Goal: Task Accomplishment & Management: Manage account settings

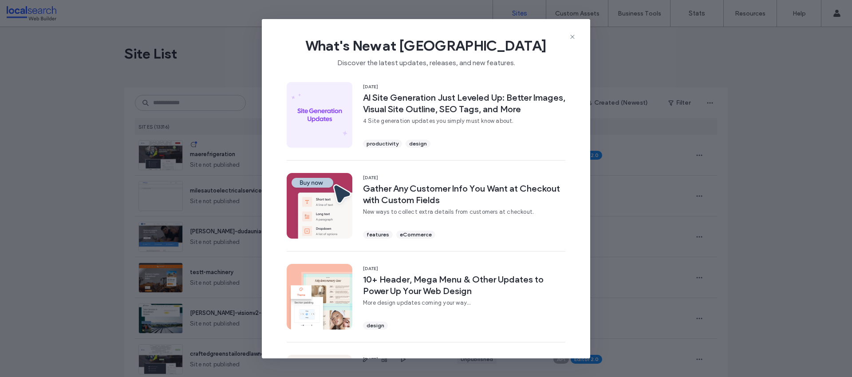
click at [577, 31] on div "What's New at Duda Discover the latest updates, releases, and new features." at bounding box center [426, 48] width 328 height 59
drag, startPoint x: 570, startPoint y: 36, endPoint x: 393, endPoint y: 68, distance: 179.9
click at [570, 36] on icon at bounding box center [572, 36] width 7 height 7
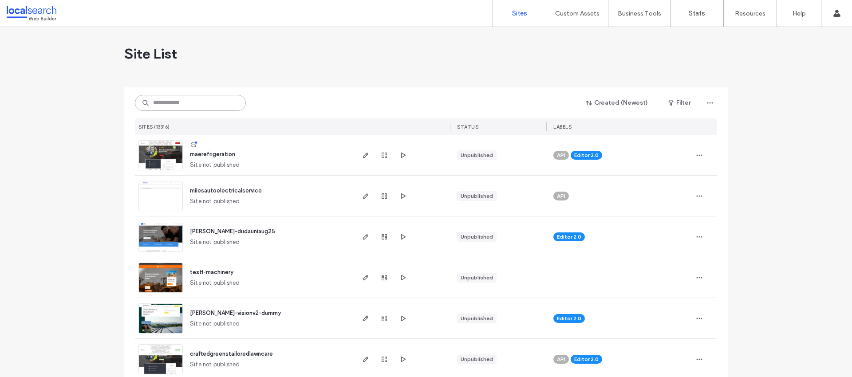
click at [201, 107] on input at bounding box center [190, 103] width 111 height 16
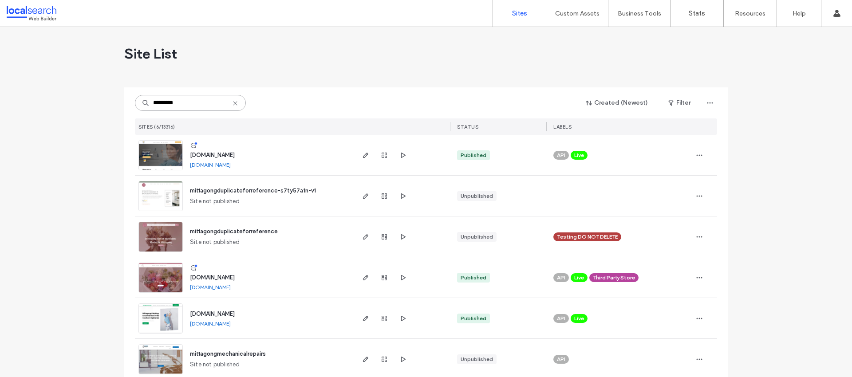
type input "*********"
click at [203, 151] on div "www.mittagongdentalcare.com.au" at bounding box center [212, 155] width 45 height 9
click at [205, 156] on span "www.mittagongdentalcare.com.au" at bounding box center [212, 155] width 45 height 7
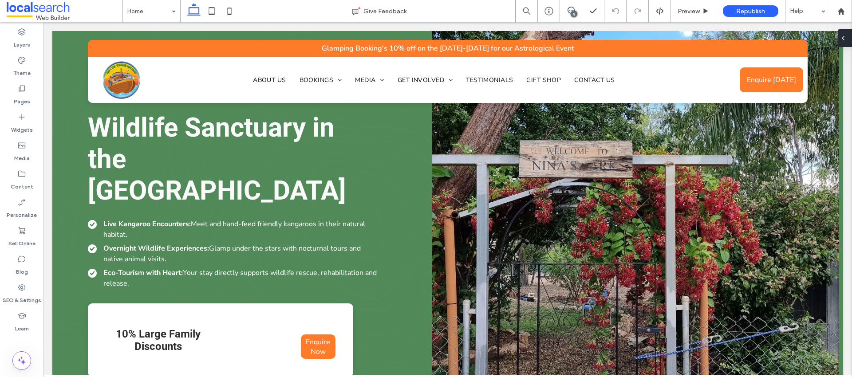
click at [845, 39] on icon at bounding box center [842, 38] width 7 height 7
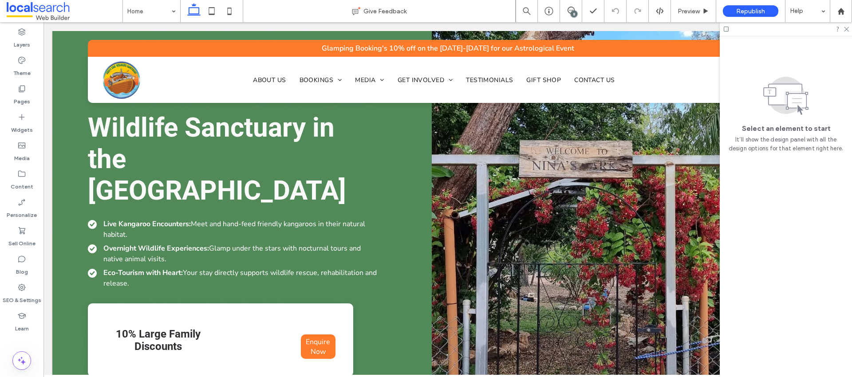
click at [850, 29] on div at bounding box center [786, 29] width 132 height 14
click at [571, 13] on div "8" at bounding box center [574, 14] width 7 height 7
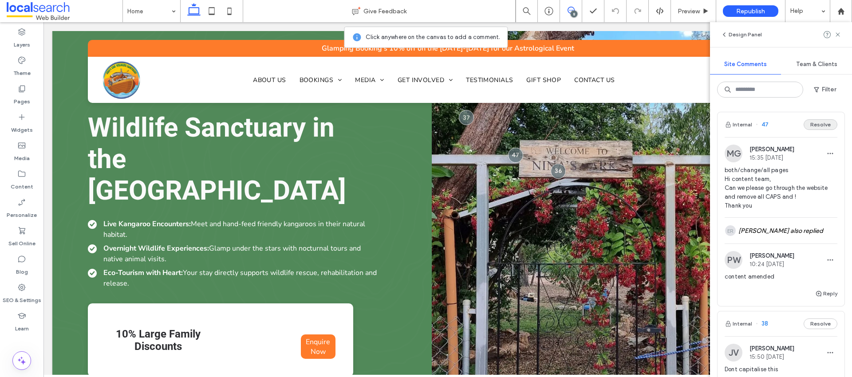
click at [822, 121] on button "Resolve" at bounding box center [820, 124] width 34 height 11
click at [825, 126] on button "Resolve" at bounding box center [820, 124] width 34 height 11
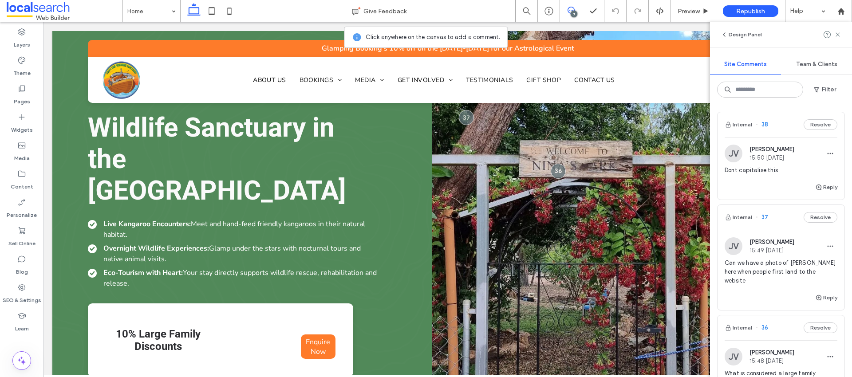
click at [825, 126] on button "Resolve" at bounding box center [820, 124] width 34 height 11
click at [825, 126] on div "Internal 38" at bounding box center [780, 124] width 127 height 25
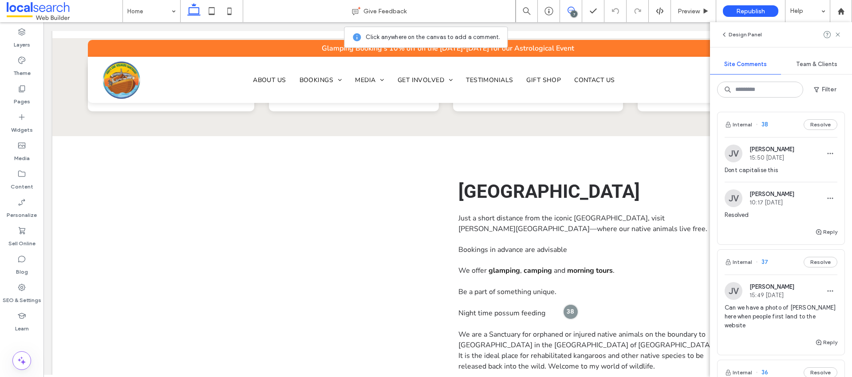
scroll to position [630, 0]
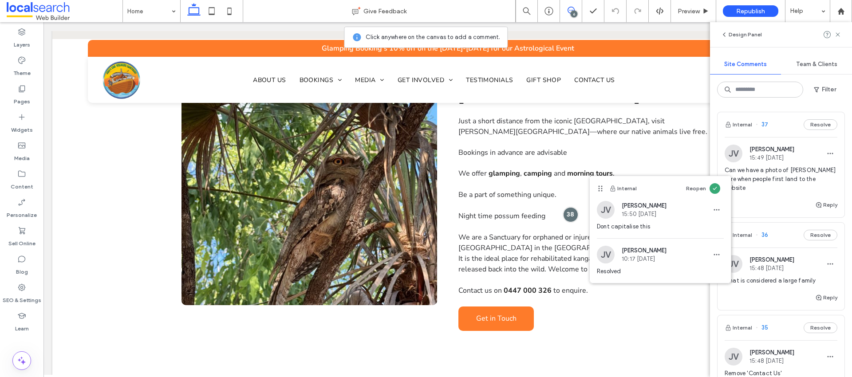
click at [825, 126] on button "Resolve" at bounding box center [820, 124] width 34 height 11
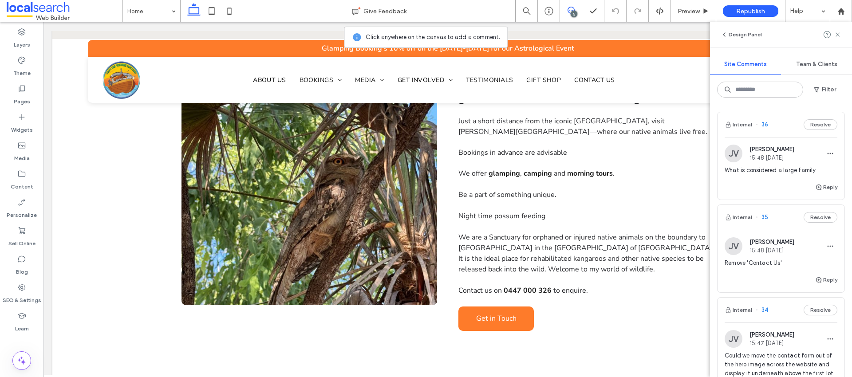
click at [825, 126] on button "Resolve" at bounding box center [820, 124] width 34 height 11
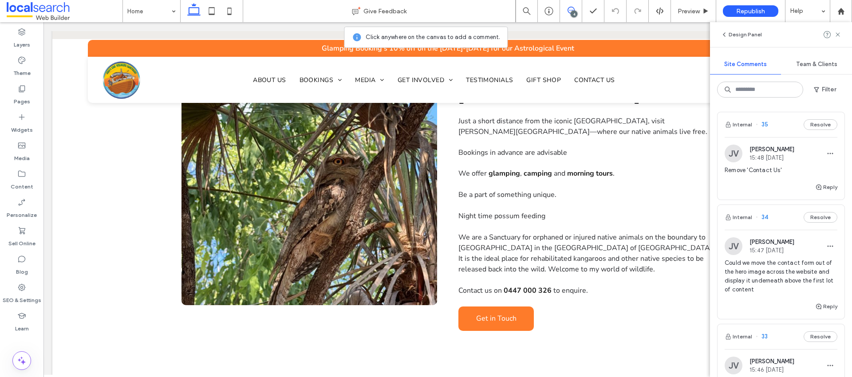
click at [825, 126] on button "Resolve" at bounding box center [820, 124] width 34 height 11
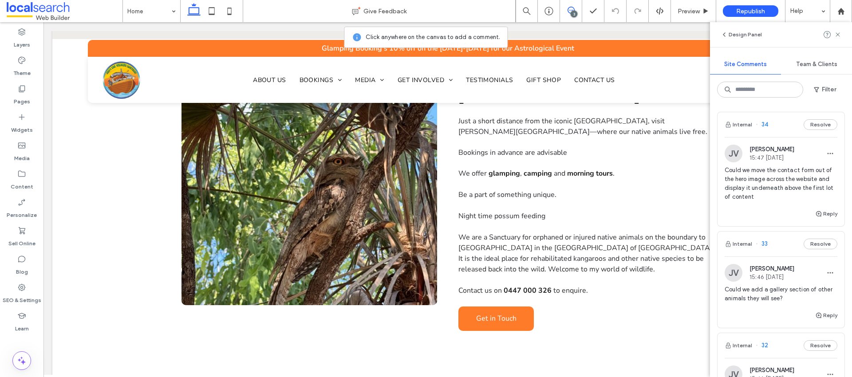
click at [825, 126] on button "Resolve" at bounding box center [820, 124] width 34 height 11
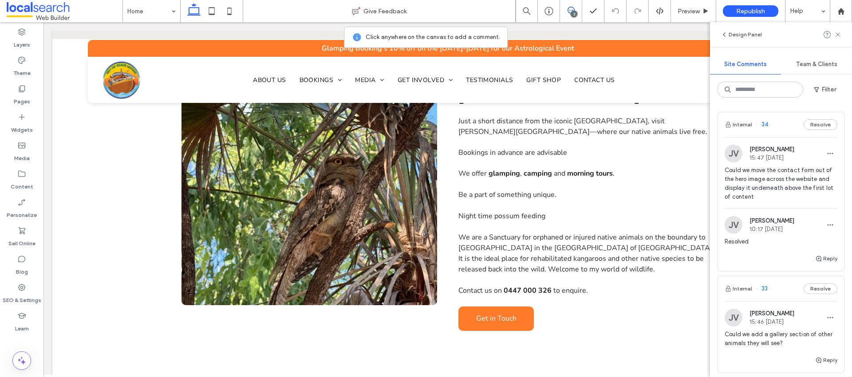
click at [825, 284] on button "Resolve" at bounding box center [820, 289] width 34 height 11
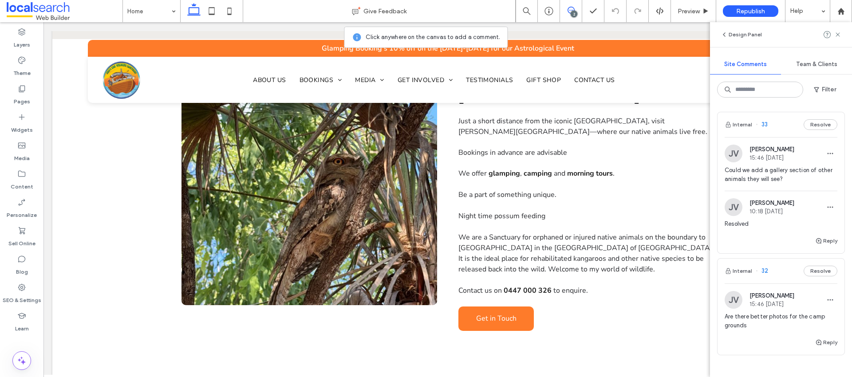
click at [825, 266] on button "Resolve" at bounding box center [820, 271] width 34 height 11
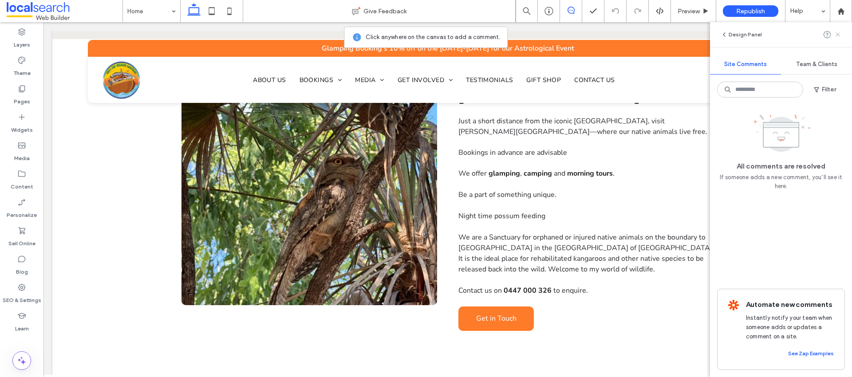
click at [839, 33] on use at bounding box center [837, 34] width 4 height 4
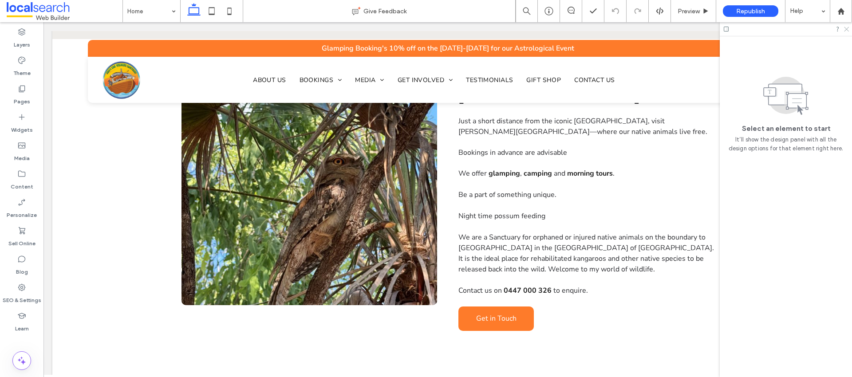
click at [847, 29] on icon at bounding box center [846, 29] width 6 height 6
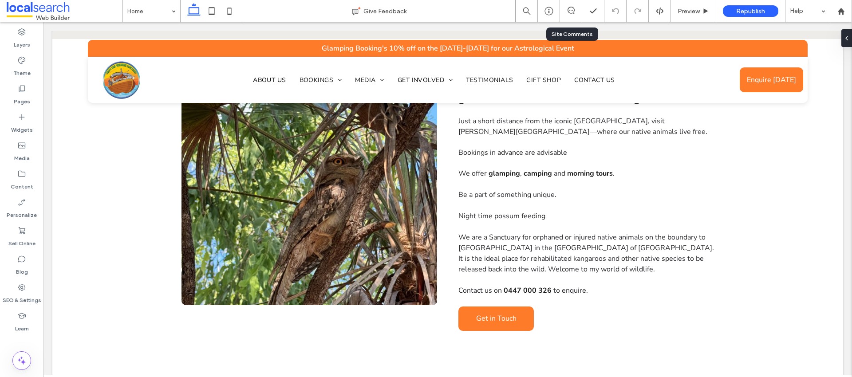
click at [575, 14] on div at bounding box center [571, 11] width 22 height 9
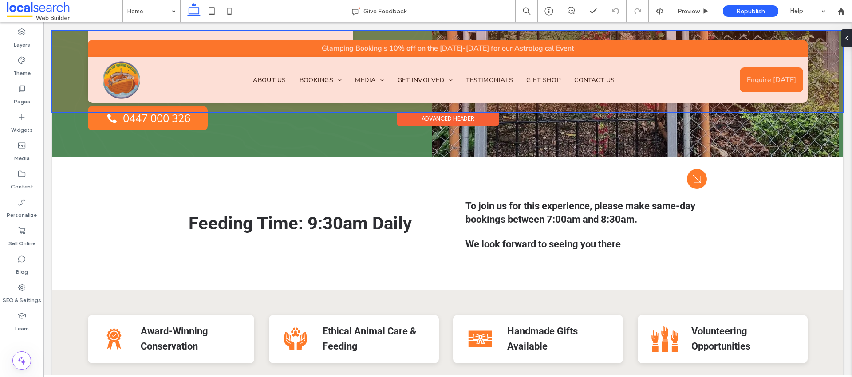
scroll to position [272, 0]
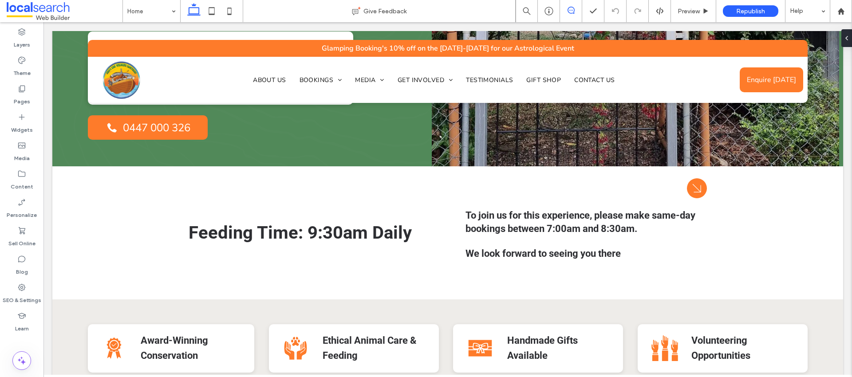
click at [564, 8] on span at bounding box center [571, 10] width 22 height 7
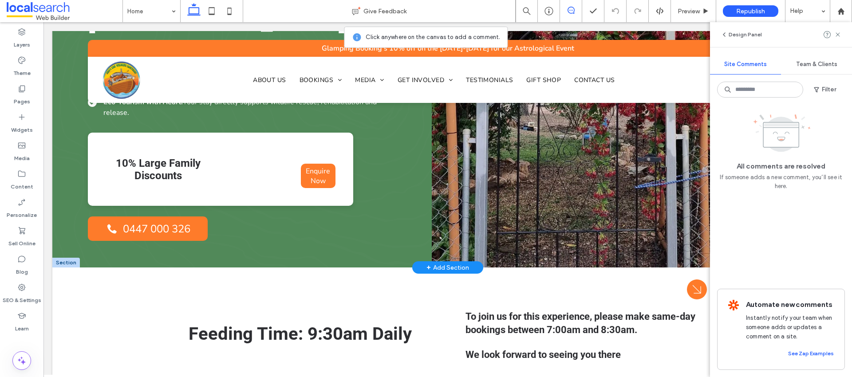
scroll to position [173, 0]
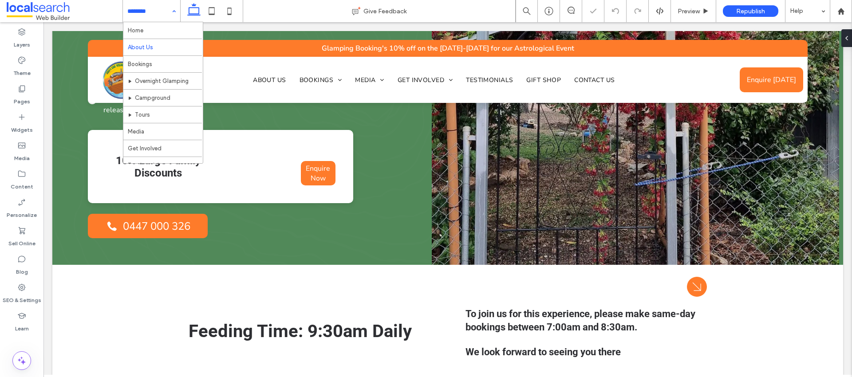
drag, startPoint x: 146, startPoint y: 15, endPoint x: 146, endPoint y: 33, distance: 18.2
click at [146, 15] on input at bounding box center [149, 11] width 44 height 22
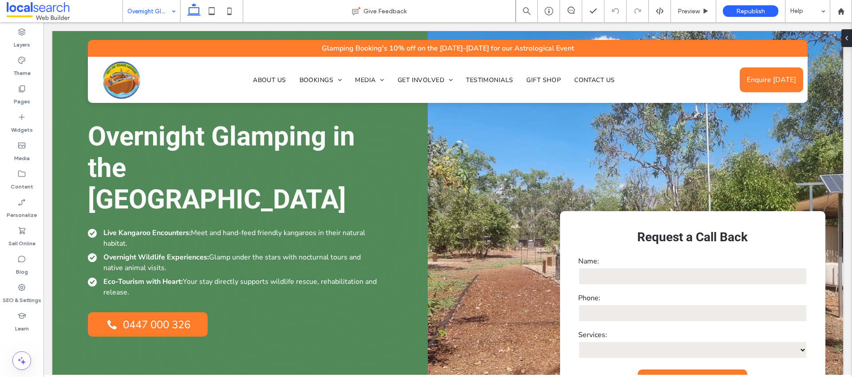
click at [129, 6] on input at bounding box center [149, 11] width 44 height 22
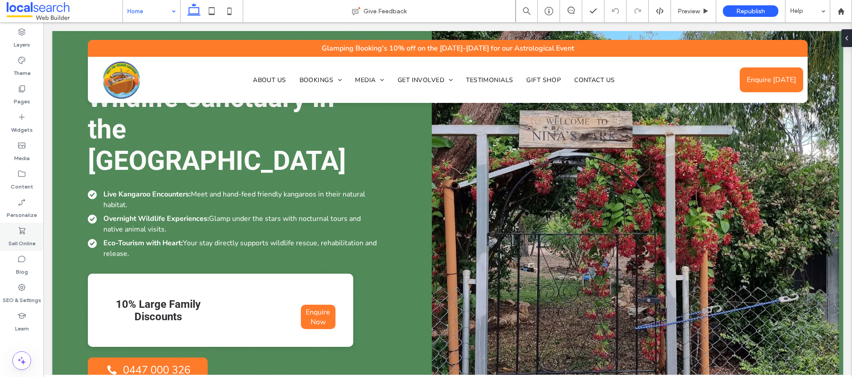
scroll to position [197, 0]
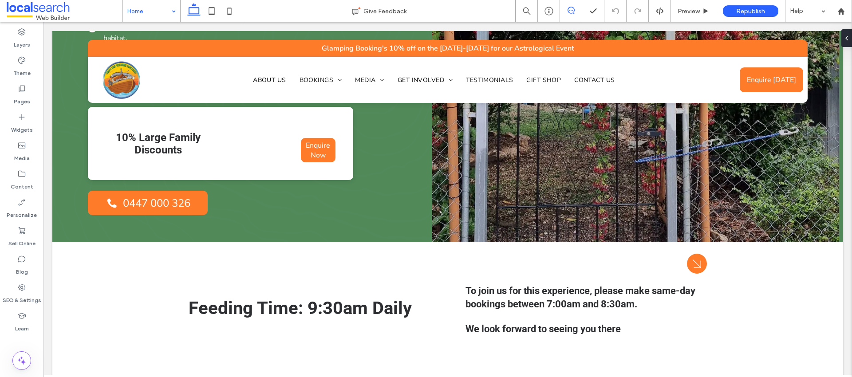
click at [570, 11] on icon at bounding box center [570, 10] width 7 height 7
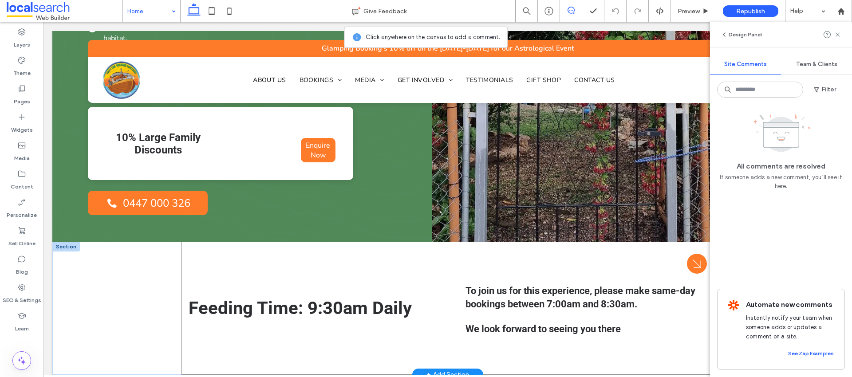
click at [417, 242] on div "Feeding Time: 9:30am Daily Arrow Icon To join us for this experience, please ma…" at bounding box center [447, 308] width 532 height 133
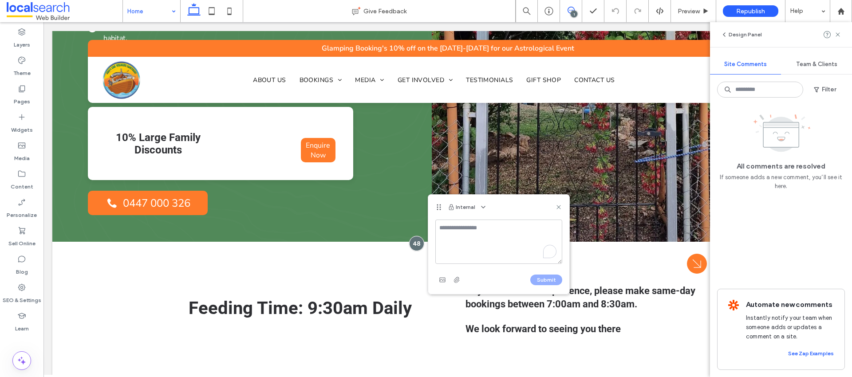
click at [468, 232] on textarea "To enrich screen reader interactions, please activate Accessibility in Grammarl…" at bounding box center [498, 242] width 127 height 44
click at [506, 229] on textarea "**********" at bounding box center [498, 242] width 127 height 44
drag, startPoint x: 504, startPoint y: 229, endPoint x: 492, endPoint y: 230, distance: 11.5
click at [492, 230] on textarea "**********" at bounding box center [498, 242] width 127 height 44
click at [555, 228] on textarea "**********" at bounding box center [498, 242] width 127 height 44
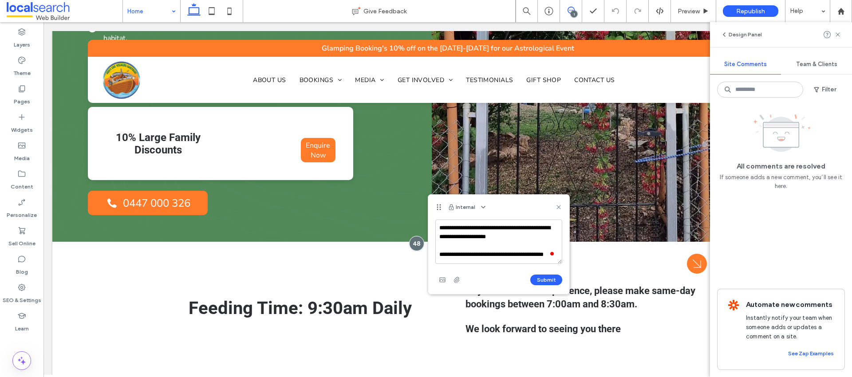
scroll to position [3, 0]
type textarea "**********"
click at [539, 282] on button "Submit" at bounding box center [546, 280] width 32 height 11
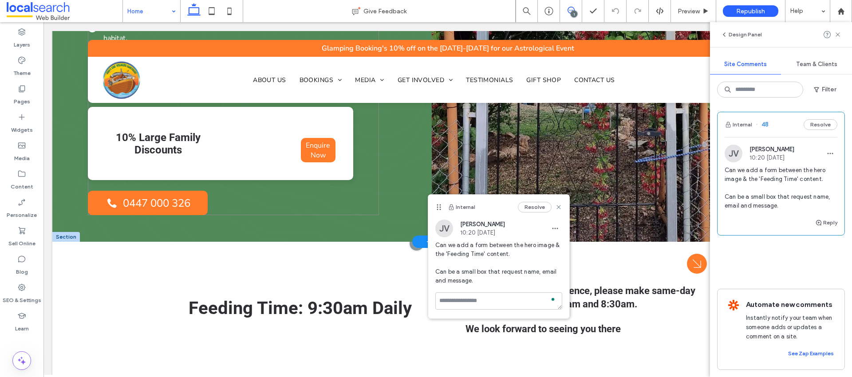
scroll to position [0, 0]
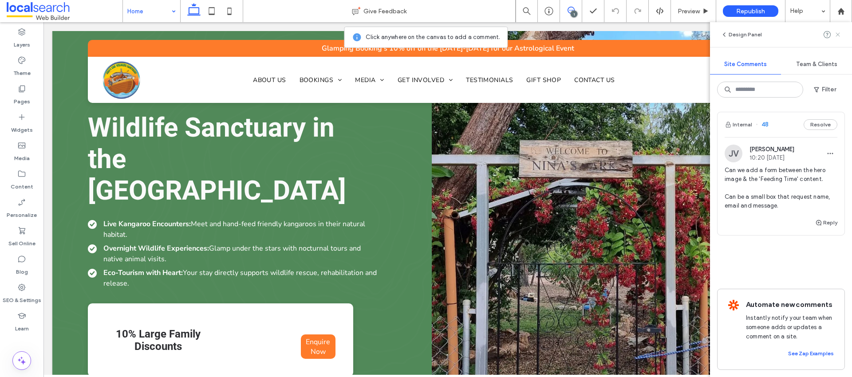
click at [836, 34] on icon at bounding box center [837, 34] width 7 height 7
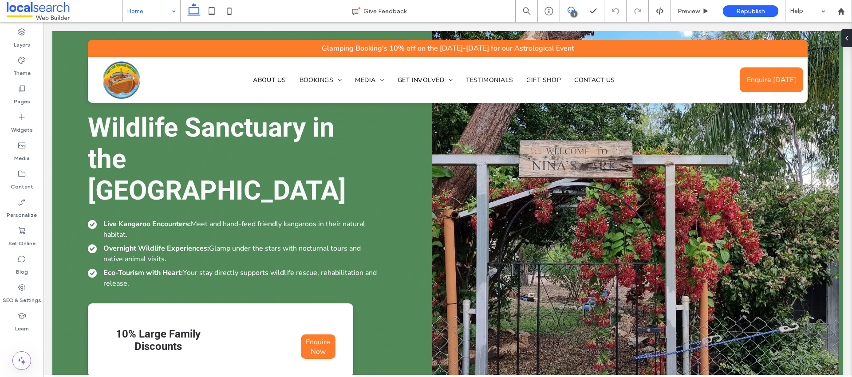
click at [571, 10] on icon at bounding box center [570, 10] width 7 height 7
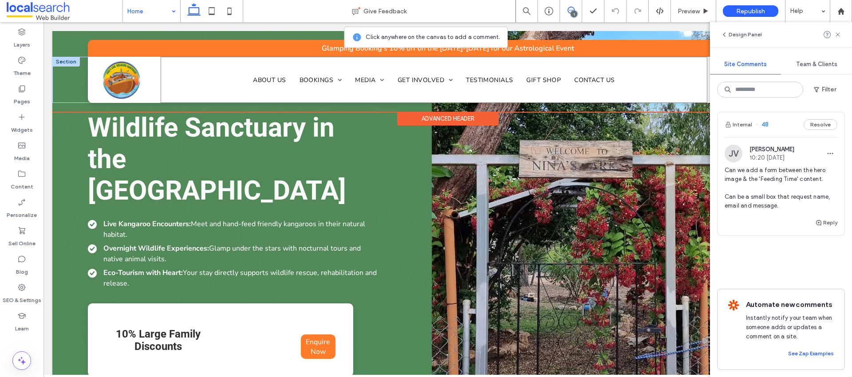
click at [699, 77] on div "Home About Us Bookings Overnight Glamping Campground Tours Media Docos Newslett…" at bounding box center [434, 80] width 547 height 46
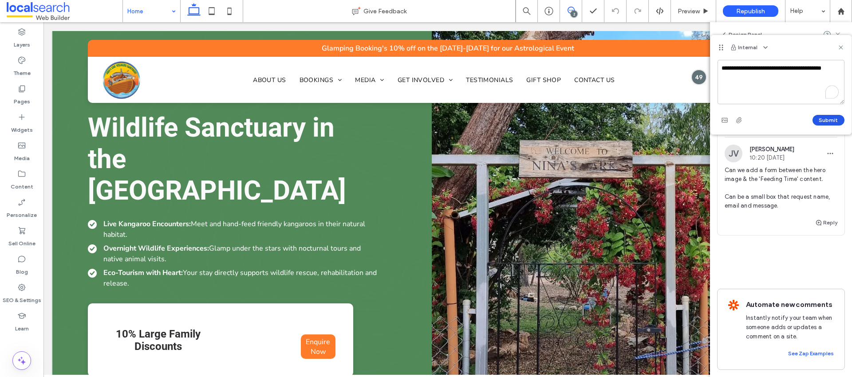
type textarea "**********"
click at [818, 120] on button "Submit" at bounding box center [828, 120] width 32 height 11
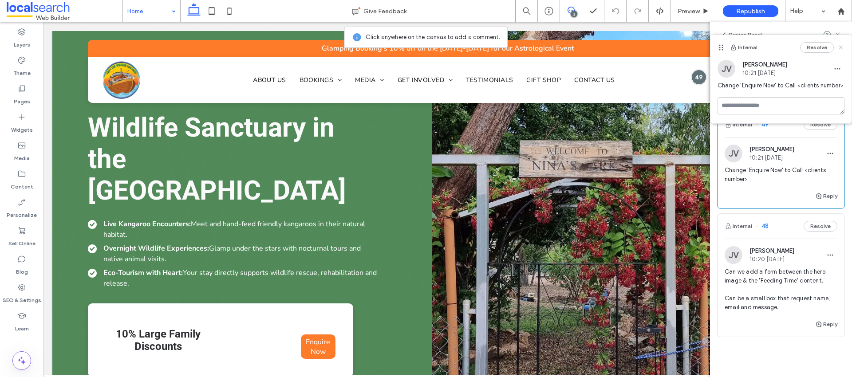
click at [844, 47] on div "Internal Resolve" at bounding box center [780, 47] width 141 height 25
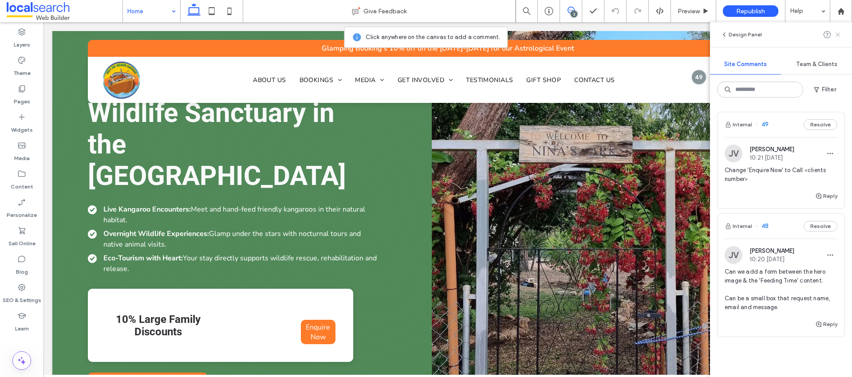
click at [837, 35] on use at bounding box center [837, 34] width 4 height 4
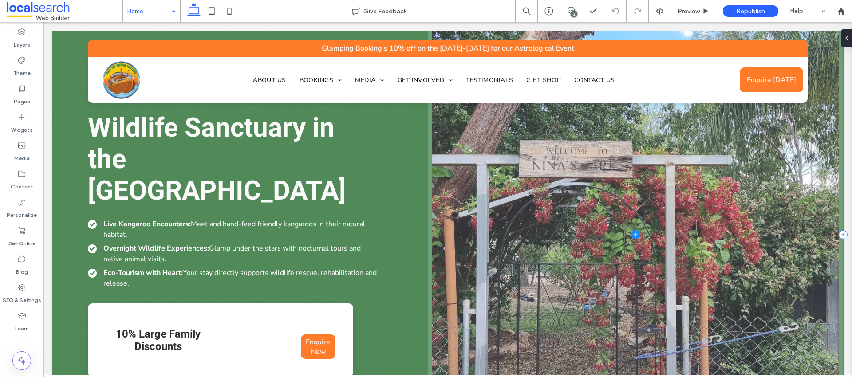
scroll to position [31, 0]
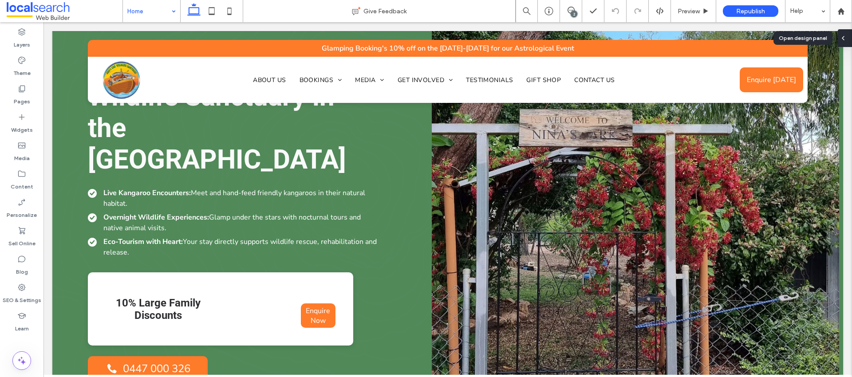
drag, startPoint x: 847, startPoint y: 41, endPoint x: 804, endPoint y: 19, distance: 48.8
click at [847, 41] on div at bounding box center [845, 38] width 14 height 18
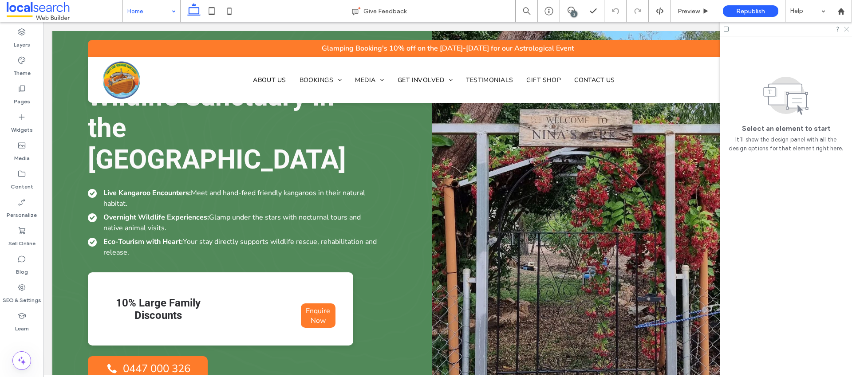
click at [847, 31] on icon at bounding box center [846, 29] width 6 height 6
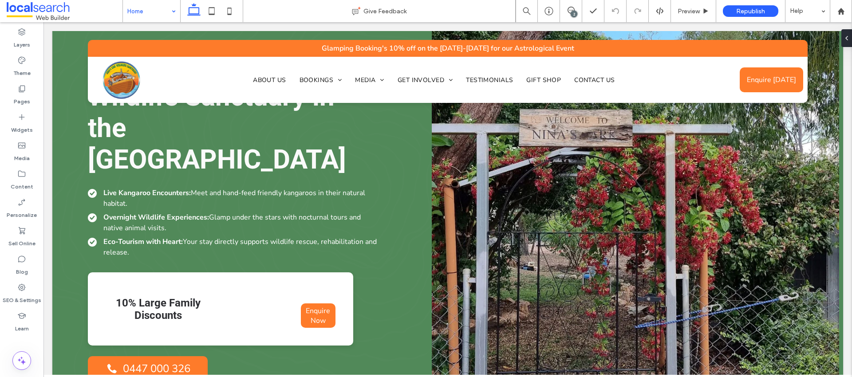
click at [571, 11] on div "2" at bounding box center [574, 14] width 7 height 7
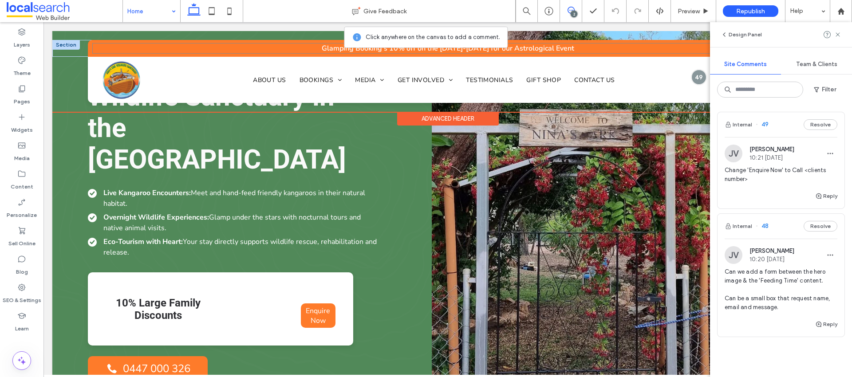
click at [293, 48] on div "Glamping Booking's 10% off on the 12-13th of August for our Astrological Event" at bounding box center [447, 48] width 711 height 11
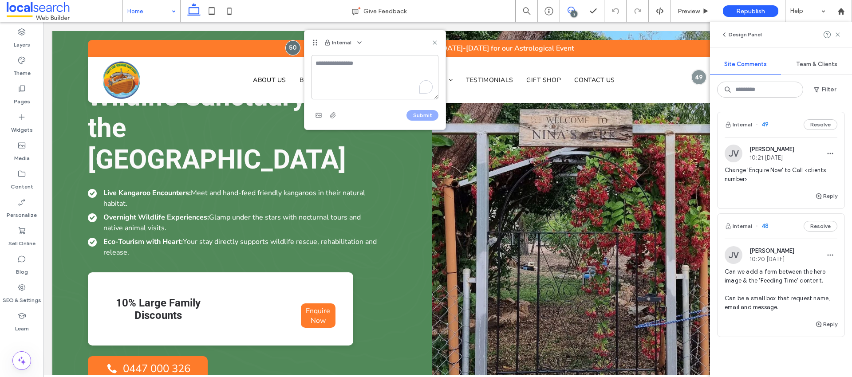
click at [355, 71] on textarea "To enrich screen reader interactions, please activate Accessibility in Grammarl…" at bounding box center [374, 77] width 127 height 44
type textarea "**********"
drag, startPoint x: 427, startPoint y: 115, endPoint x: 415, endPoint y: 111, distance: 12.8
click at [427, 115] on button "Submit" at bounding box center [422, 115] width 32 height 11
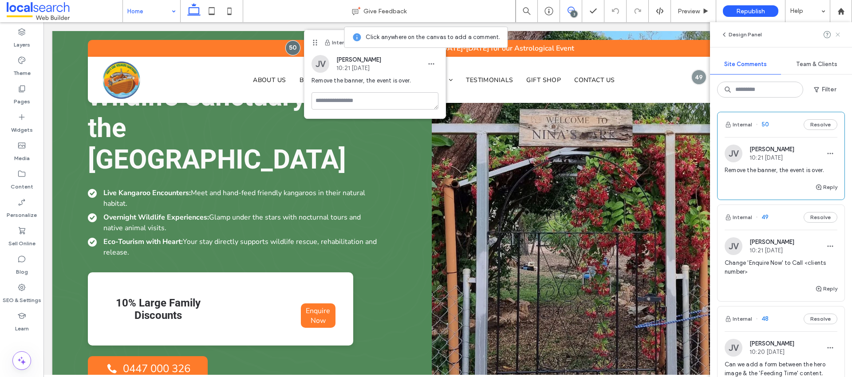
click at [838, 32] on icon at bounding box center [837, 34] width 7 height 7
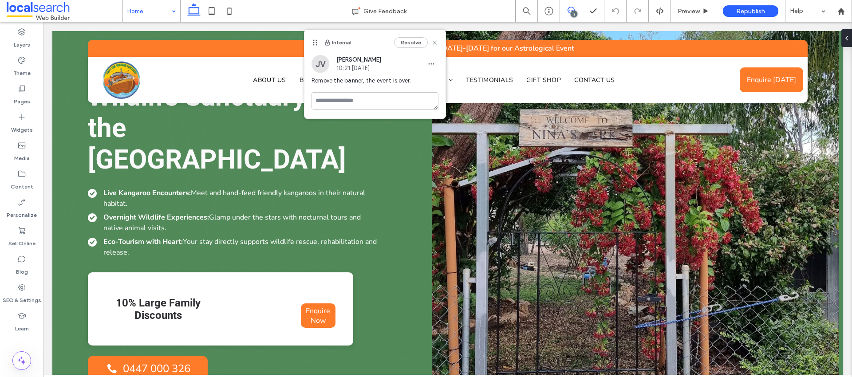
click at [577, 11] on span at bounding box center [571, 10] width 22 height 7
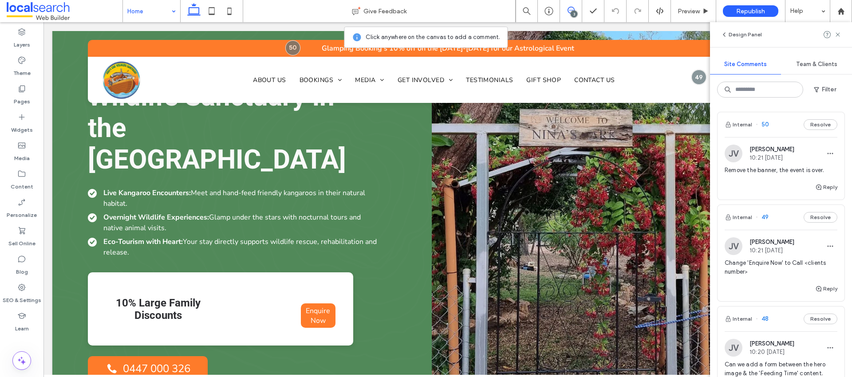
scroll to position [0, 0]
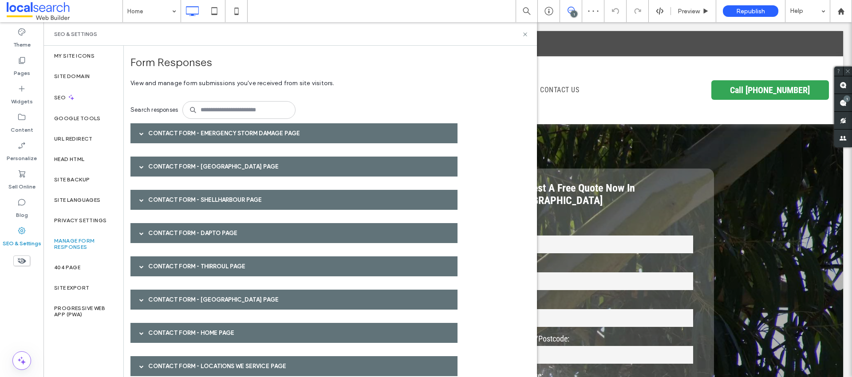
click at [181, 135] on div "Contact Form - Emergency Storm Damage page" at bounding box center [293, 133] width 327 height 20
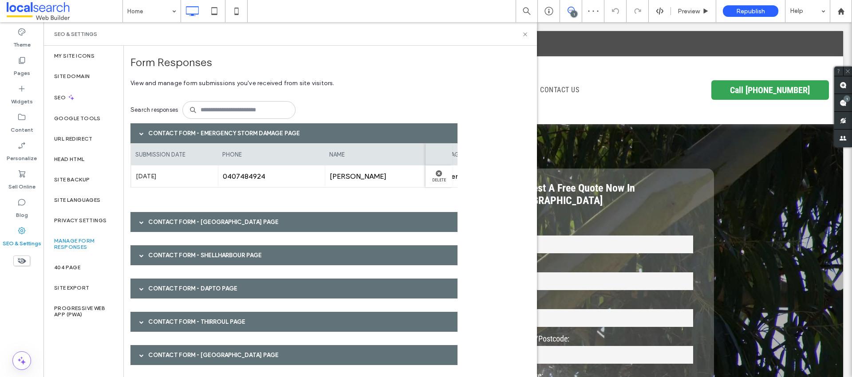
click at [173, 132] on div "Contact Form - Emergency Storm Damage page" at bounding box center [293, 133] width 327 height 20
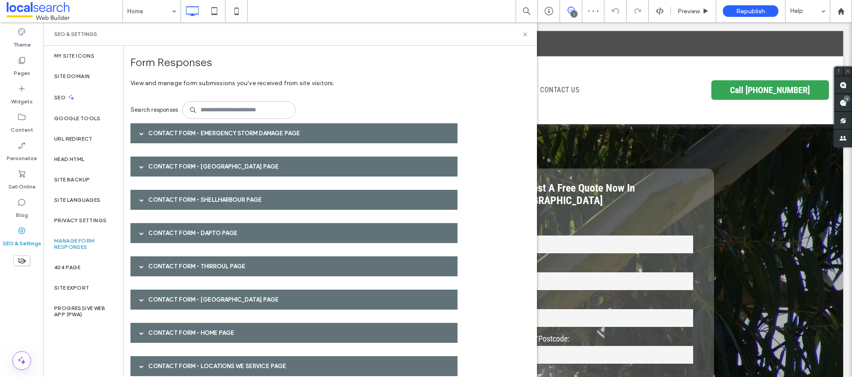
click at [166, 163] on div "Contact Form - Albion Park page" at bounding box center [293, 167] width 327 height 20
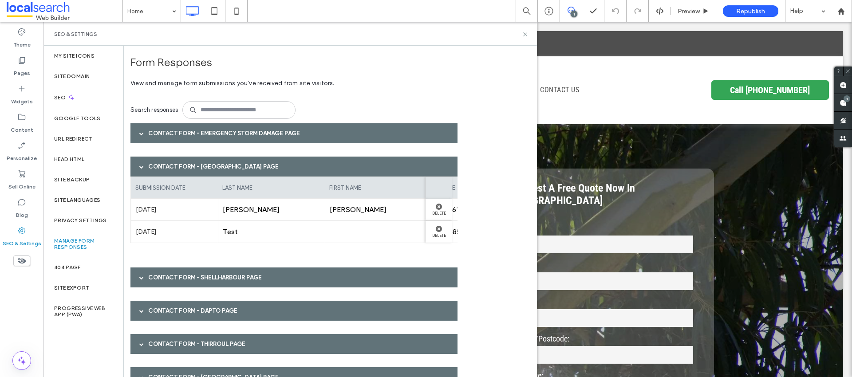
click at [167, 163] on div "Contact Form - Albion Park page" at bounding box center [293, 167] width 327 height 20
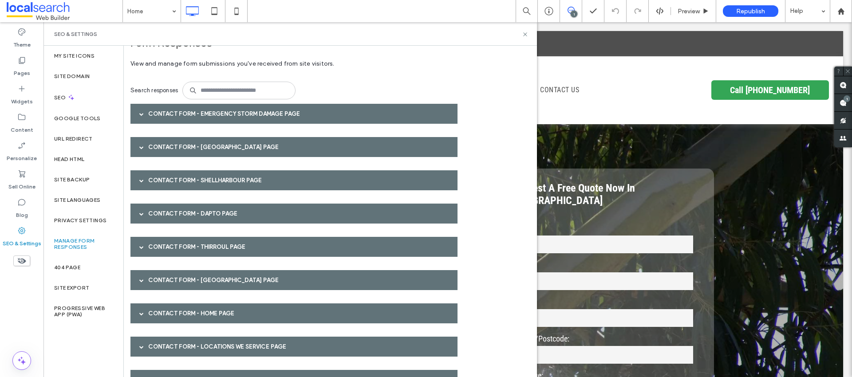
scroll to position [19, 0]
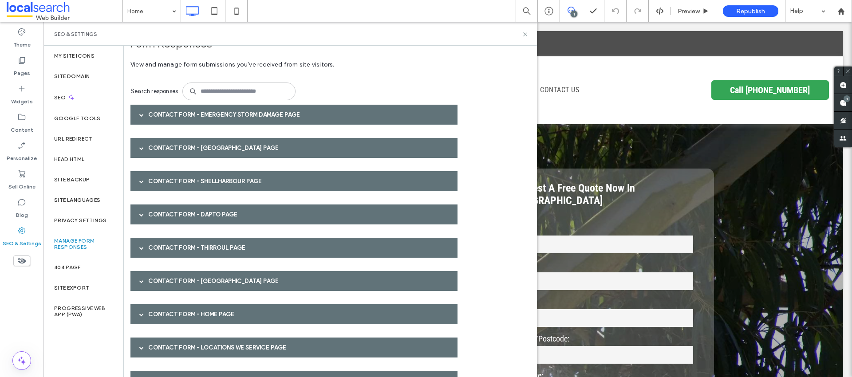
click at [165, 171] on div "Contact Form - Shellharbour page" at bounding box center [293, 181] width 327 height 20
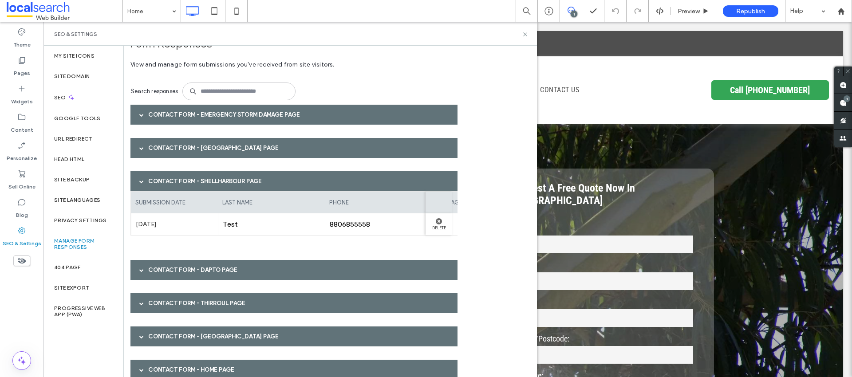
click at [165, 173] on div "Contact Form - Shellharbour page" at bounding box center [293, 181] width 327 height 20
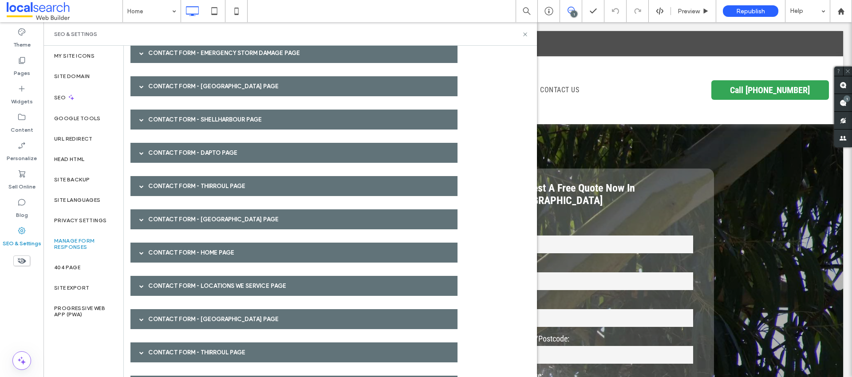
scroll to position [89, 0]
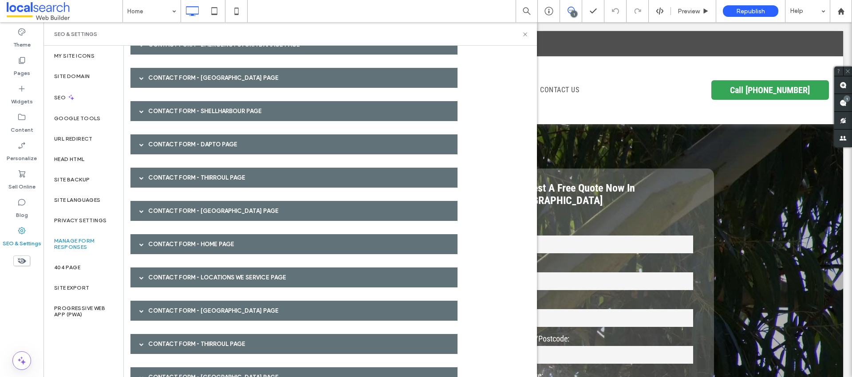
click at [165, 142] on div "Contact Form - Dapto page" at bounding box center [293, 144] width 327 height 20
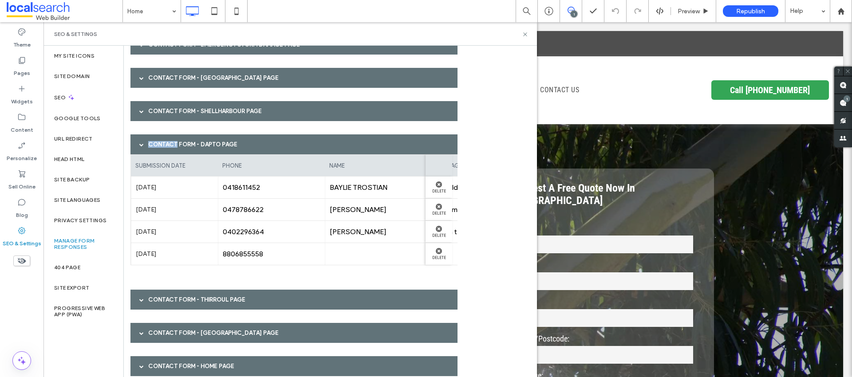
click at [165, 142] on div "Contact Form - Dapto page" at bounding box center [293, 144] width 327 height 20
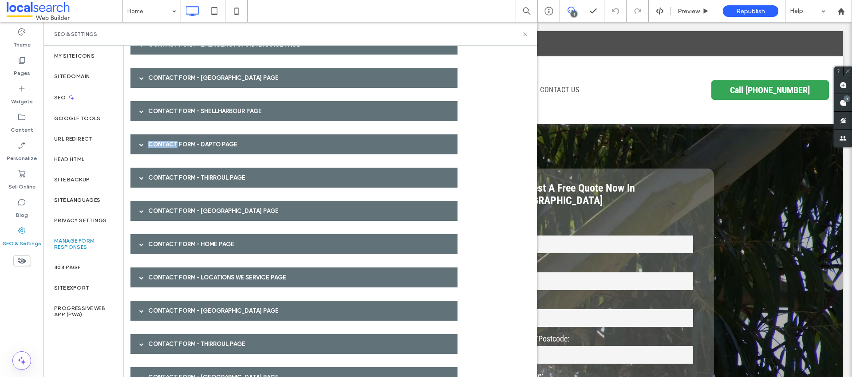
scroll to position [130, 0]
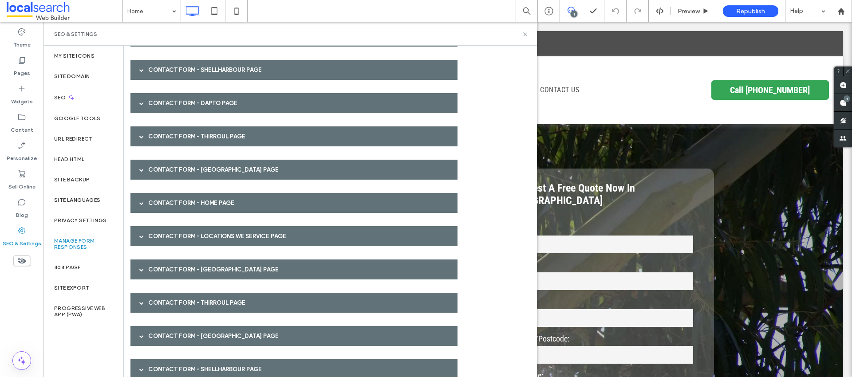
click at [161, 138] on div "Contact Form - Thirroul page" at bounding box center [293, 136] width 327 height 20
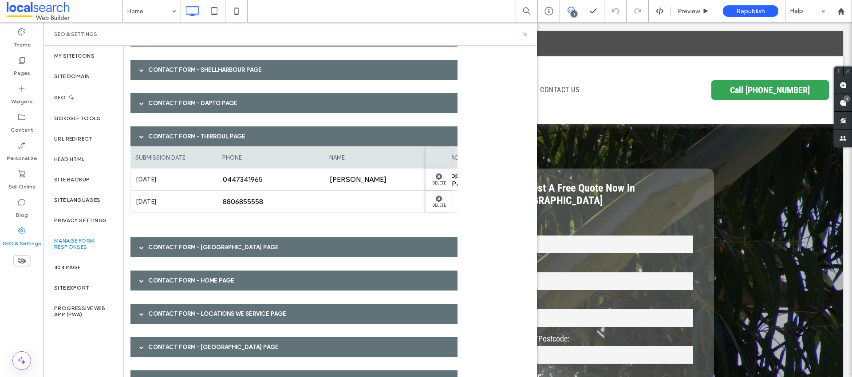
click at [161, 138] on div "Contact Form - Thirroul page" at bounding box center [293, 136] width 327 height 20
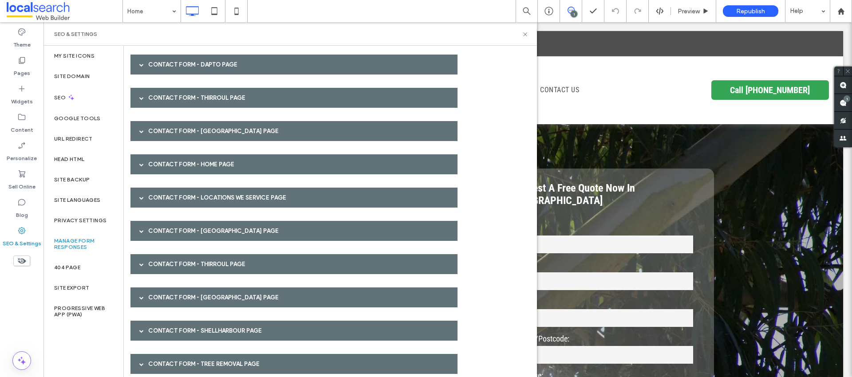
scroll to position [177, 0]
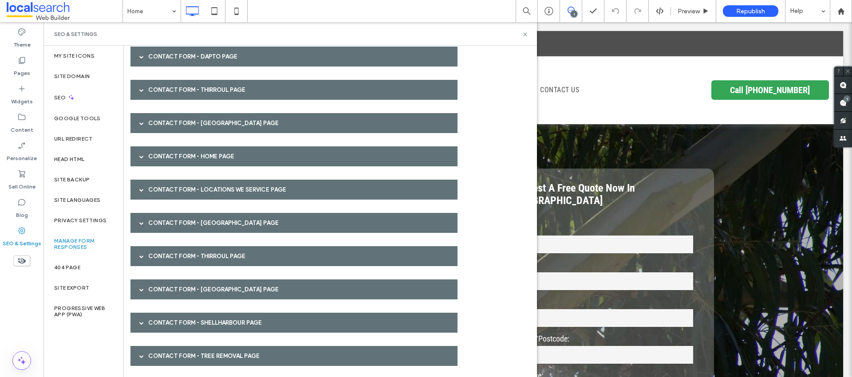
click at [159, 125] on div "Contact Form - Helensburgh page" at bounding box center [293, 123] width 327 height 20
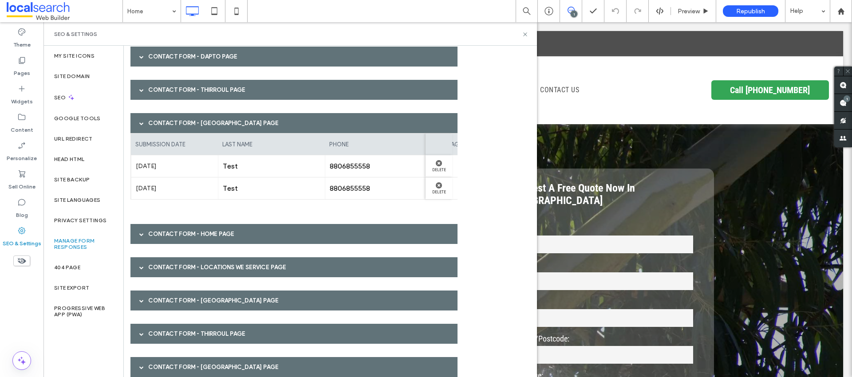
click at [159, 125] on div "Contact Form - Helensburgh page" at bounding box center [293, 123] width 327 height 20
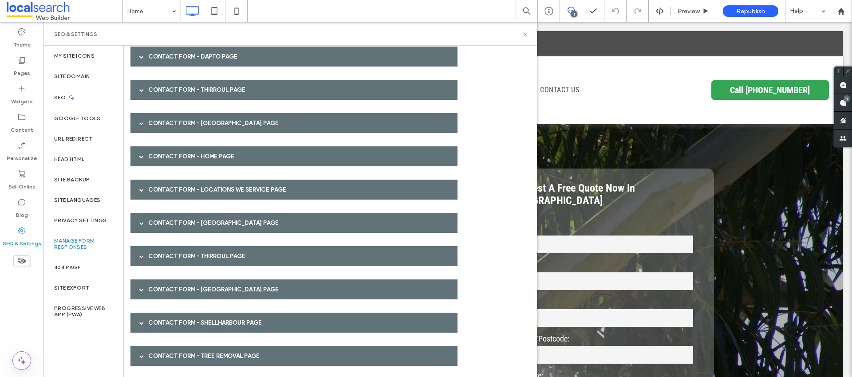
scroll to position [216, 0]
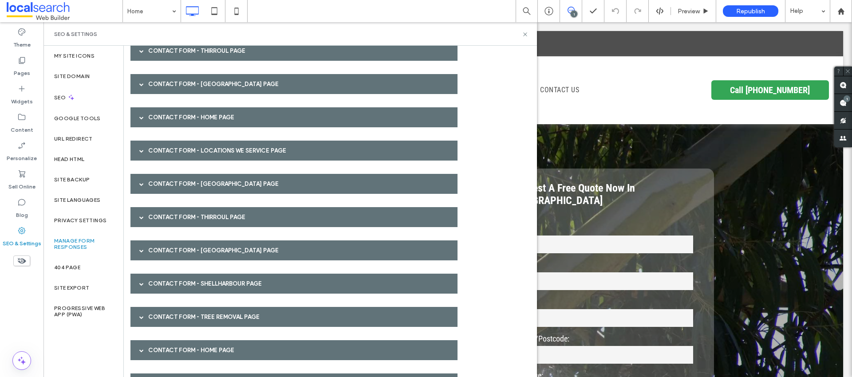
click at [158, 122] on div "Contact Form - HOME page" at bounding box center [293, 117] width 327 height 20
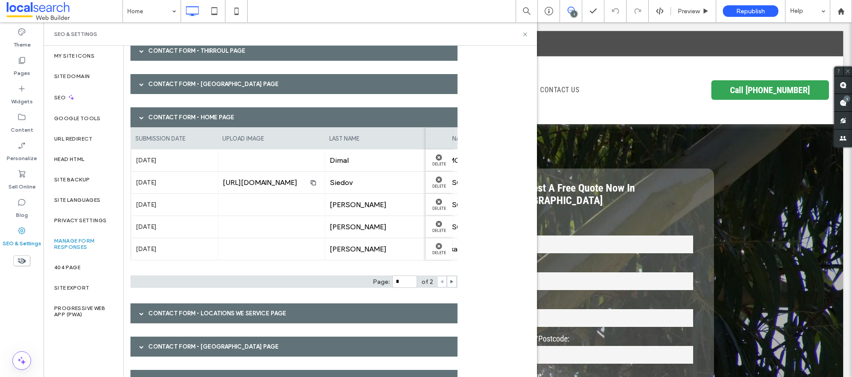
click at [158, 122] on div "Contact Form - HOME page" at bounding box center [293, 117] width 327 height 20
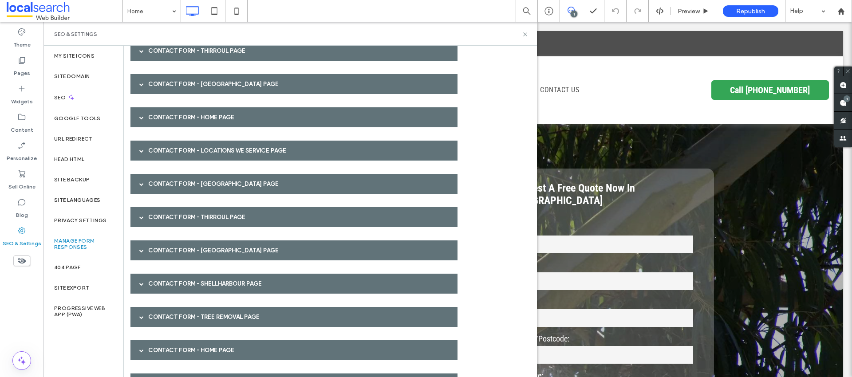
click at [158, 122] on div "Contact Form - HOME page" at bounding box center [293, 117] width 327 height 20
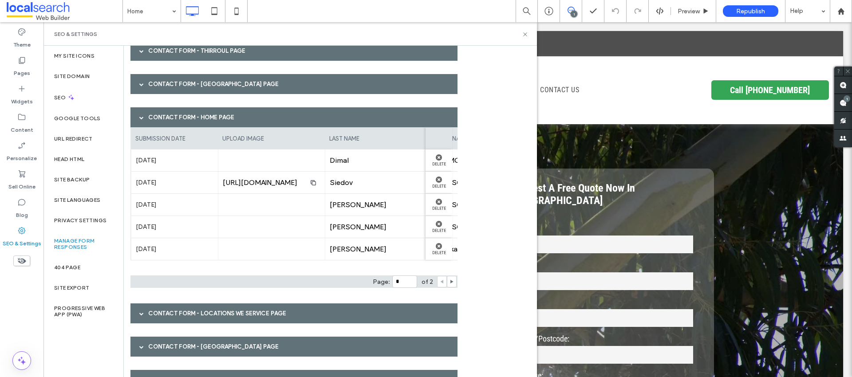
click at [158, 122] on div "Contact Form - HOME page" at bounding box center [293, 117] width 327 height 20
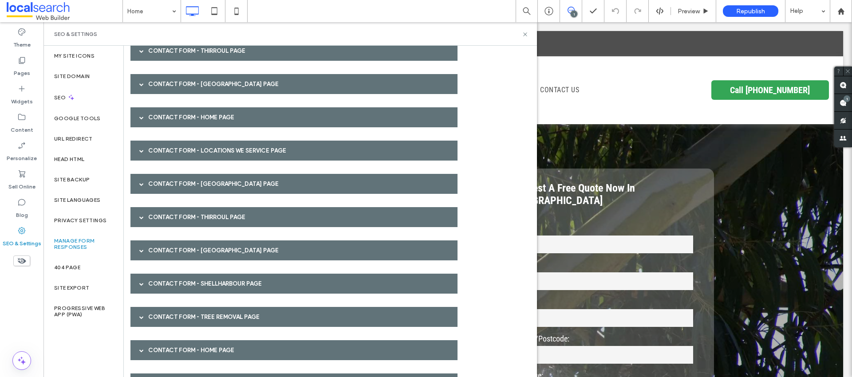
scroll to position [238, 0]
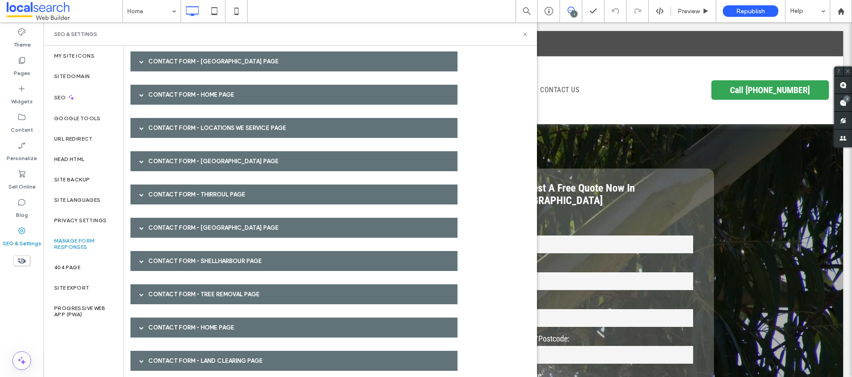
click at [162, 128] on div "Contact Form - Locations We Service page" at bounding box center [293, 128] width 327 height 20
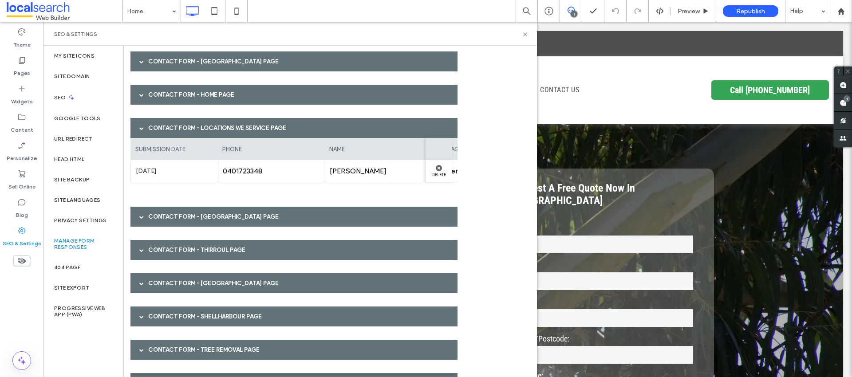
click at [162, 128] on div "Contact Form - Locations We Service page" at bounding box center [293, 128] width 327 height 20
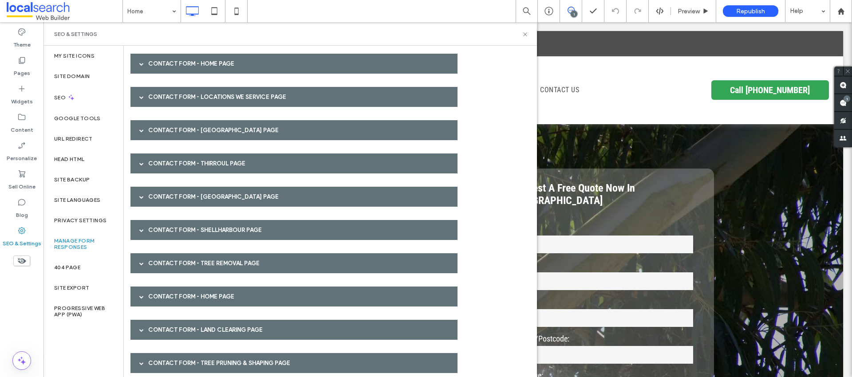
scroll to position [273, 0]
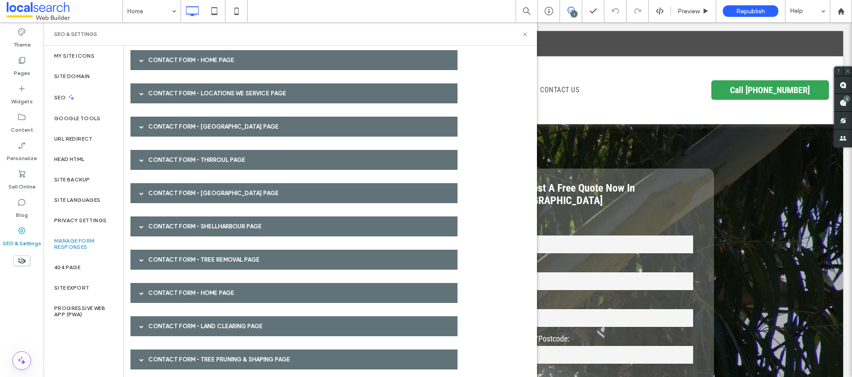
click at [162, 128] on div "Contact Form - Helensburgh page" at bounding box center [293, 127] width 327 height 20
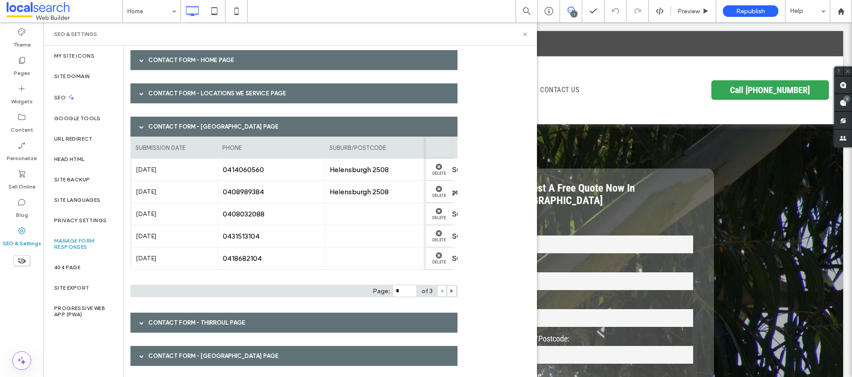
click at [162, 128] on div "Contact Form - Helensburgh page" at bounding box center [293, 127] width 327 height 20
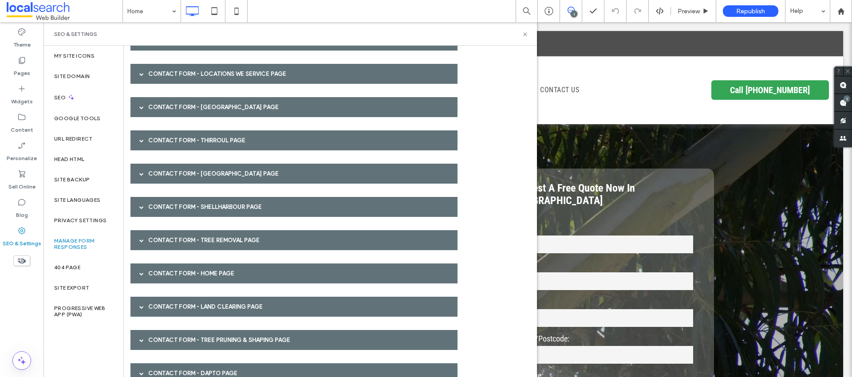
scroll to position [301, 0]
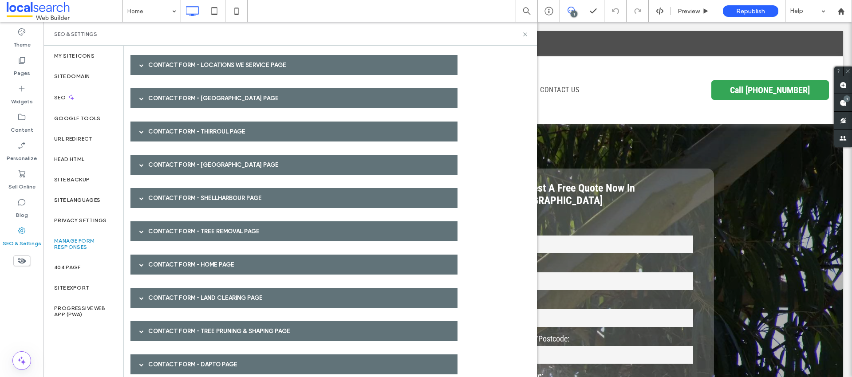
click at [162, 128] on div "Contact Form - Thirroul page" at bounding box center [293, 132] width 327 height 20
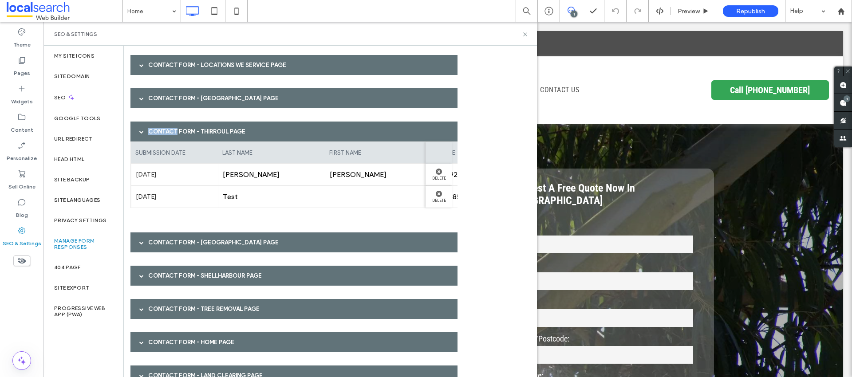
click at [162, 128] on div "Contact Form - Thirroul page" at bounding box center [293, 132] width 327 height 20
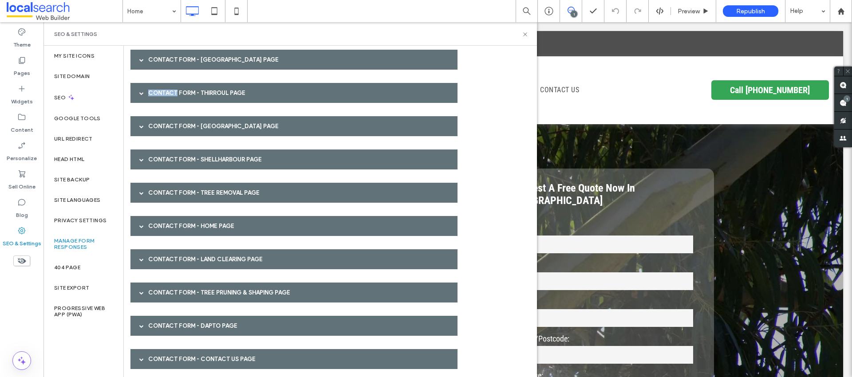
scroll to position [346, 0]
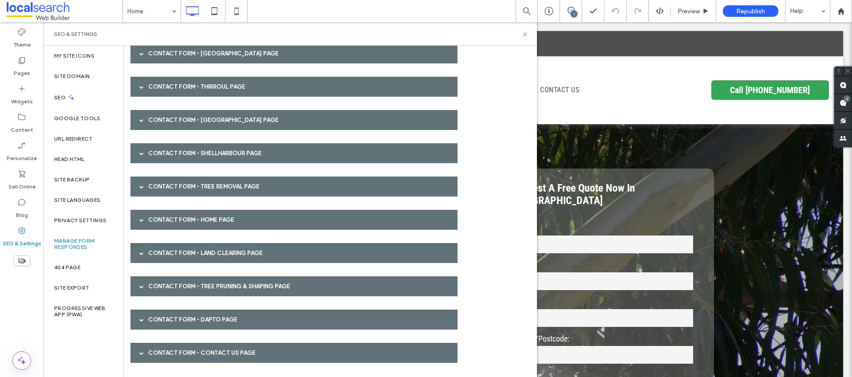
click at [162, 128] on div "Contact Form - Albion Park page" at bounding box center [293, 120] width 327 height 20
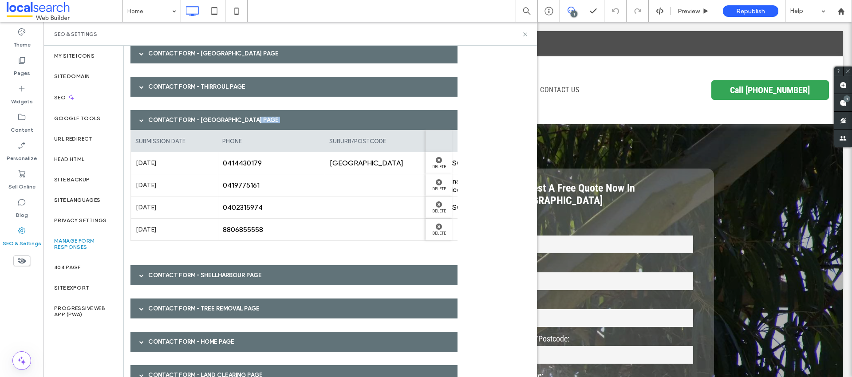
click at [162, 128] on div "Contact Form - Albion Park page" at bounding box center [293, 120] width 327 height 20
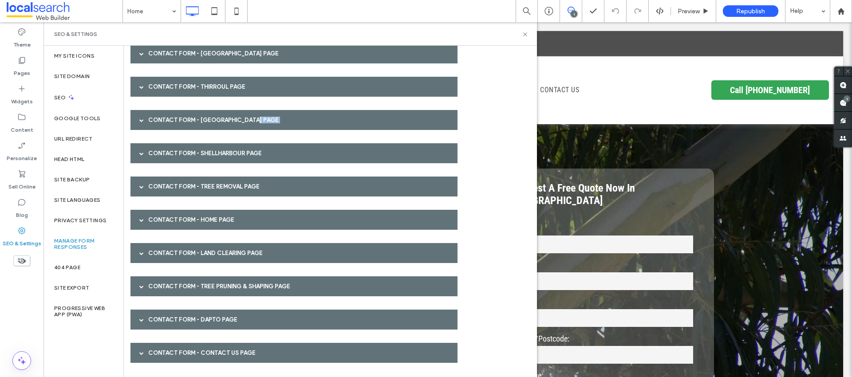
click at [162, 128] on div "Contact Form - Albion Park page" at bounding box center [293, 120] width 327 height 20
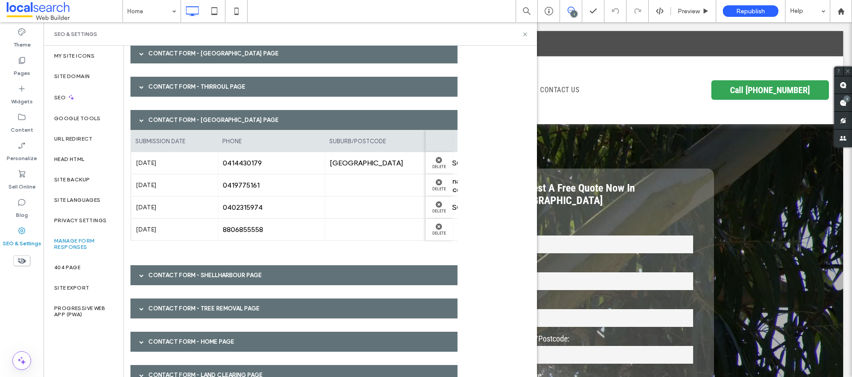
click at [163, 113] on div "Contact Form - Albion Park page" at bounding box center [293, 120] width 327 height 20
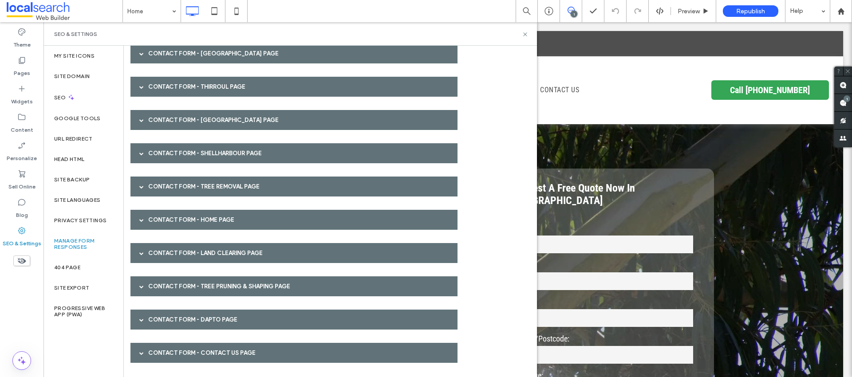
click at [165, 159] on div "Contact Form - Shellharbour page" at bounding box center [293, 153] width 327 height 20
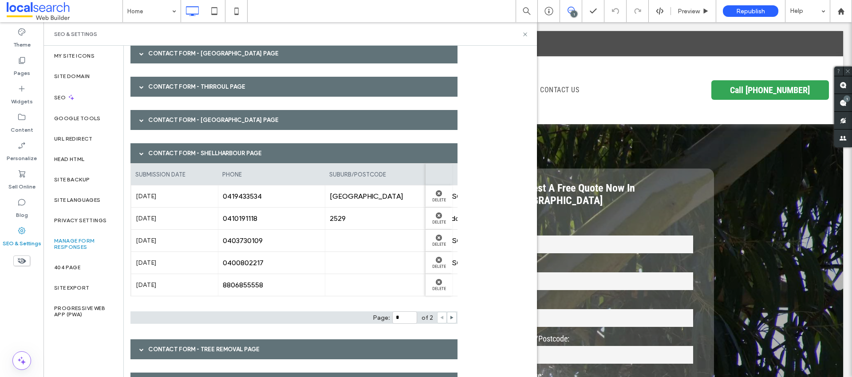
scroll to position [375, 0]
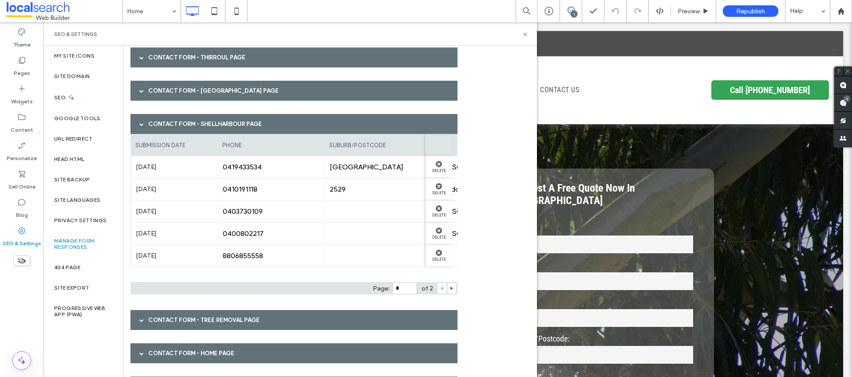
click at [170, 134] on div "submission date" at bounding box center [174, 144] width 87 height 21
click at [163, 124] on div "Contact Form - Shellharbour page" at bounding box center [293, 124] width 327 height 20
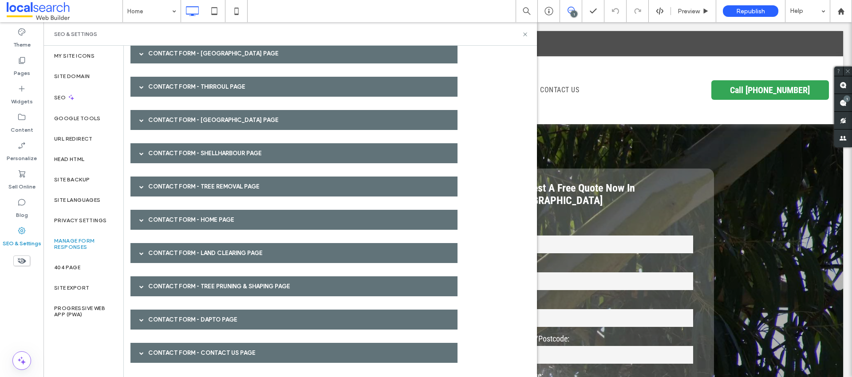
scroll to position [346, 0]
click at [163, 184] on div "Contact Form - Tree Removal page" at bounding box center [293, 187] width 327 height 20
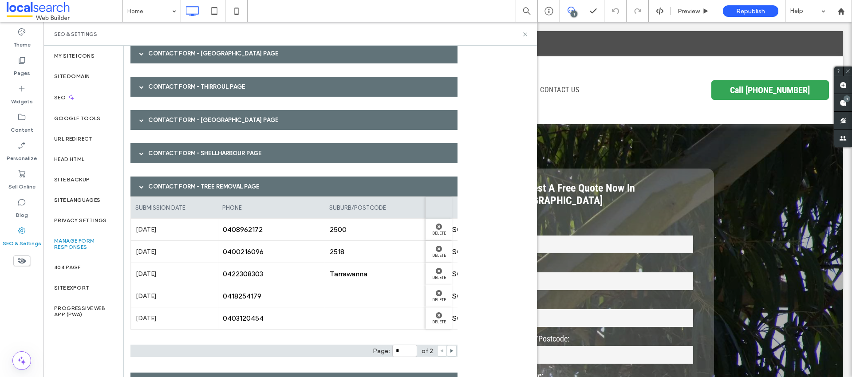
scroll to position [375, 0]
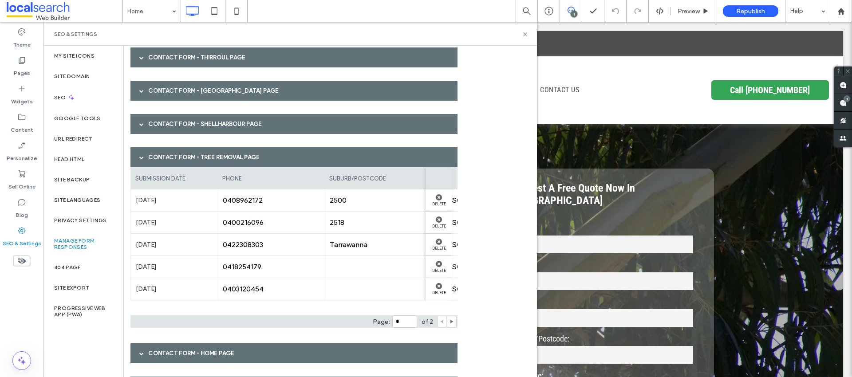
click at [201, 157] on div "Contact Form - Tree Removal page" at bounding box center [293, 157] width 327 height 20
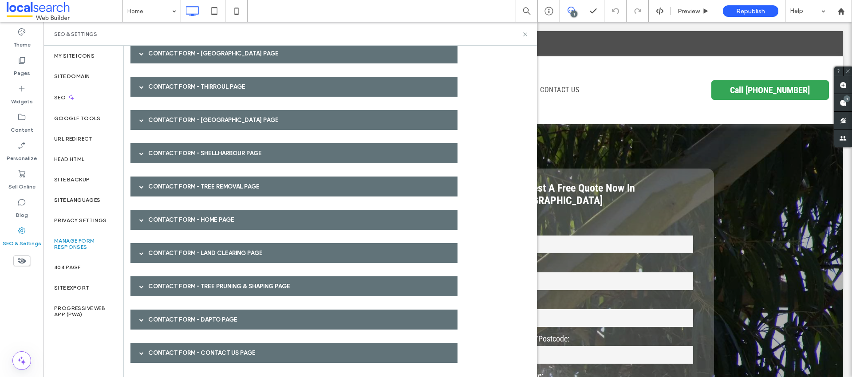
click at [179, 213] on div "Contact Form - HOME page" at bounding box center [293, 220] width 327 height 20
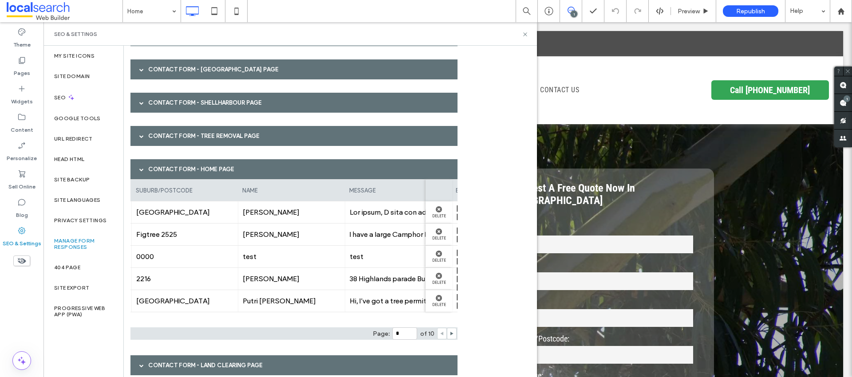
scroll to position [0, 0]
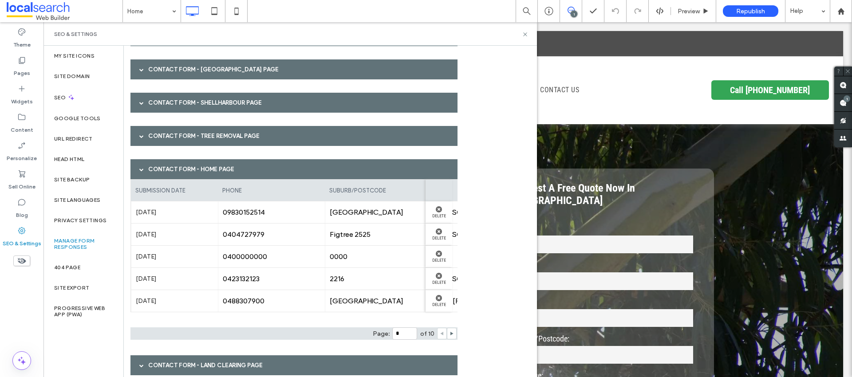
click at [192, 163] on div "Contact Form - HOME page" at bounding box center [293, 169] width 327 height 20
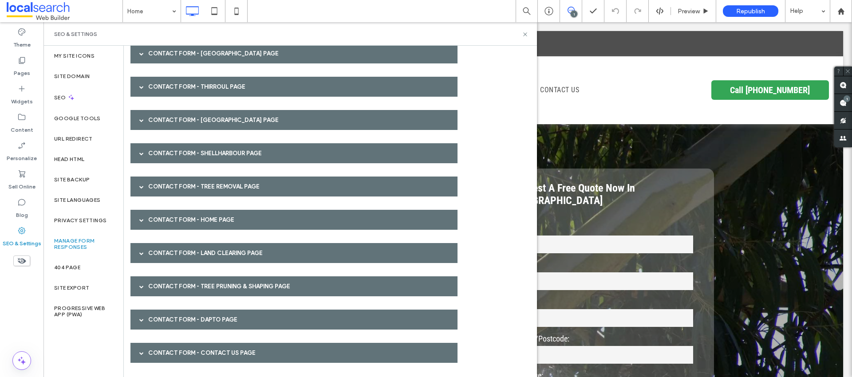
click at [187, 246] on div "Contact Form - Land Clearing page" at bounding box center [293, 253] width 327 height 20
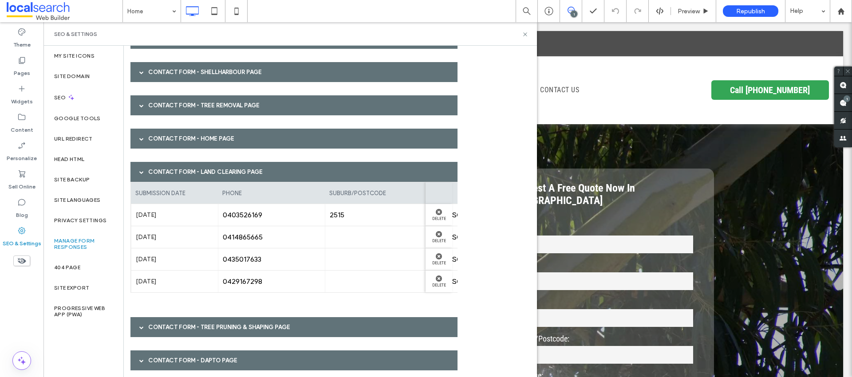
click at [163, 172] on div "Contact Form - Land Clearing page" at bounding box center [293, 172] width 327 height 20
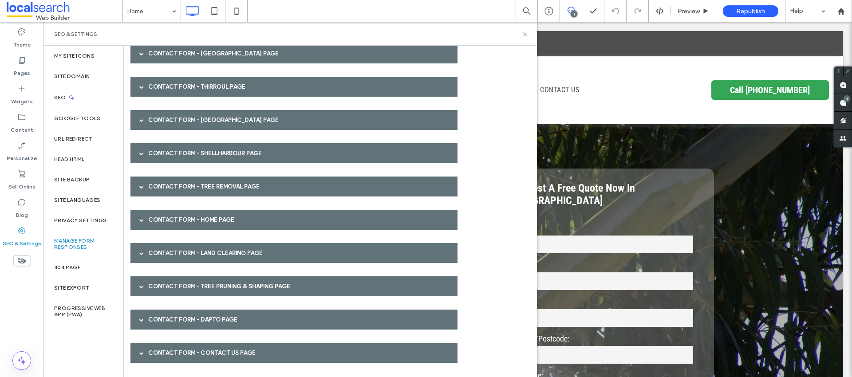
click at [181, 289] on div "Contact Form - Tree Pruning & Shaping page" at bounding box center [293, 286] width 327 height 20
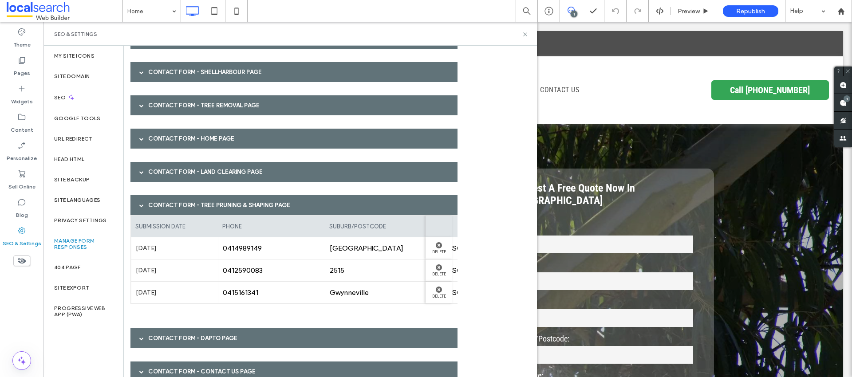
scroll to position [446, 0]
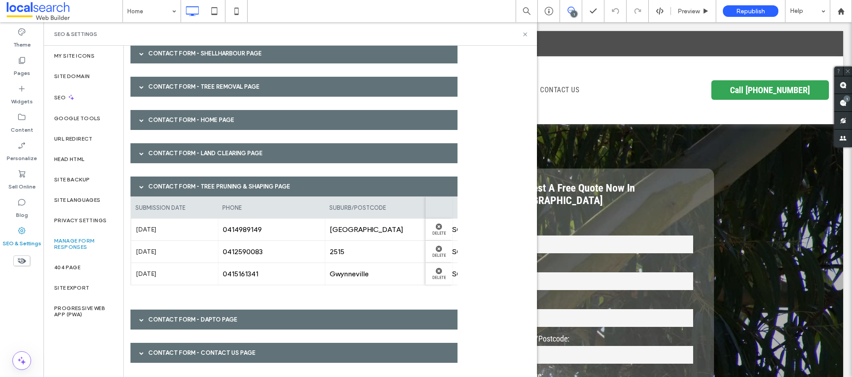
click at [172, 184] on div "Contact Form - Tree Pruning & Shaping page" at bounding box center [293, 187] width 327 height 20
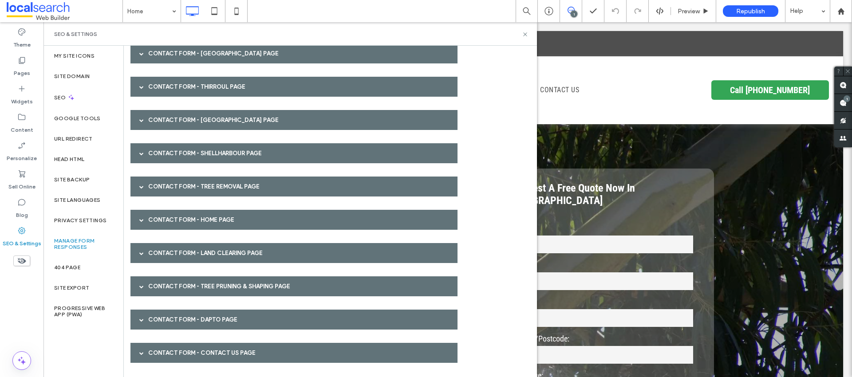
click at [174, 324] on div "Contact Form - Dapto page" at bounding box center [293, 320] width 327 height 20
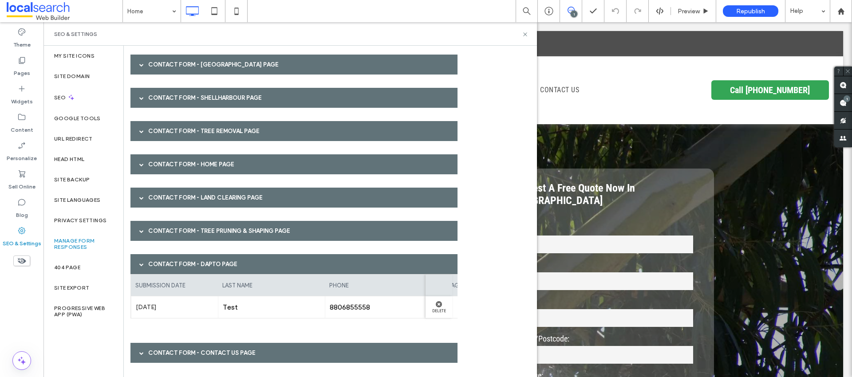
click at [168, 256] on div "Contact Form - Dapto page" at bounding box center [293, 264] width 327 height 20
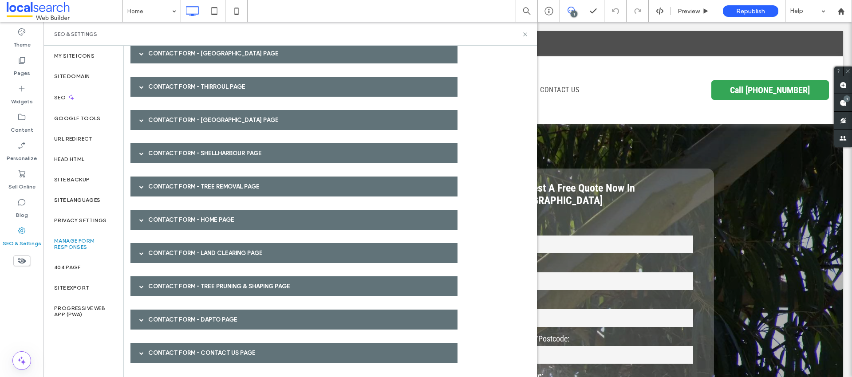
drag, startPoint x: 171, startPoint y: 355, endPoint x: 181, endPoint y: 277, distance: 78.3
click at [171, 355] on div "Contact Form - Contact Us page" at bounding box center [293, 353] width 327 height 20
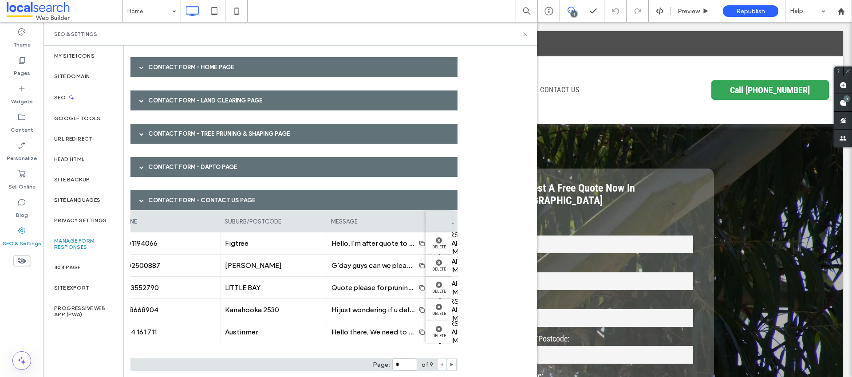
scroll to position [0, 328]
